Goal: Transaction & Acquisition: Purchase product/service

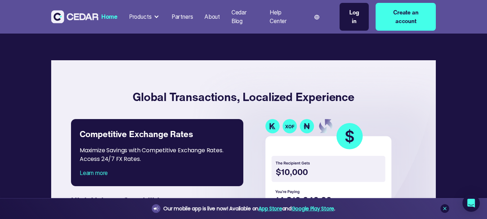
scroll to position [1082, 0]
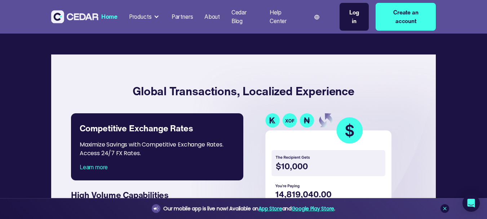
click at [157, 16] on div at bounding box center [157, 17] width 6 height 6
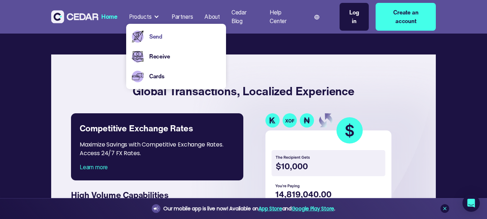
click at [158, 35] on link "Send" at bounding box center [184, 36] width 71 height 9
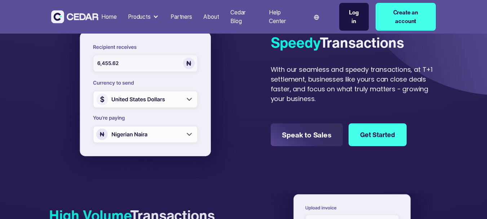
scroll to position [201, 0]
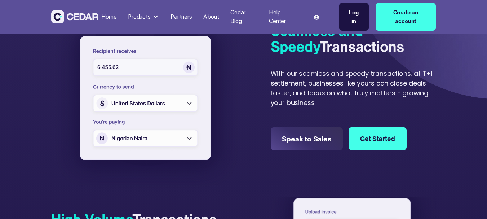
click at [156, 113] on img at bounding box center [146, 99] width 191 height 184
click at [190, 103] on img at bounding box center [146, 99] width 191 height 184
click at [190, 108] on img at bounding box center [146, 99] width 191 height 184
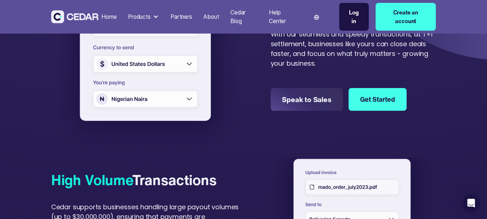
scroll to position [225, 0]
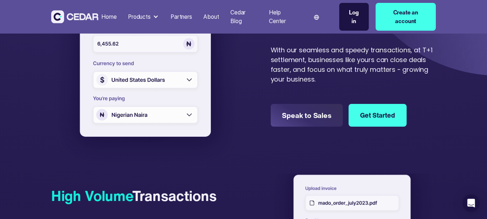
click at [188, 114] on img at bounding box center [146, 76] width 191 height 184
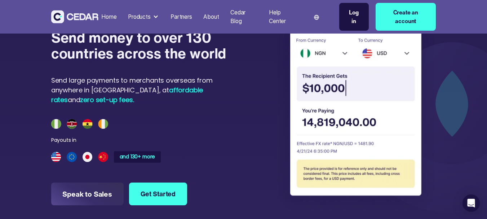
scroll to position [550, 0]
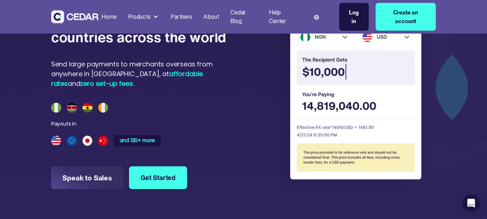
click at [374, 80] on img at bounding box center [354, 95] width 166 height 202
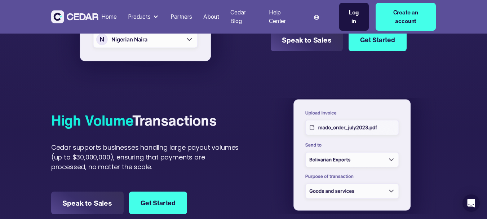
scroll to position [171, 0]
